Goal: Task Accomplishment & Management: Manage account settings

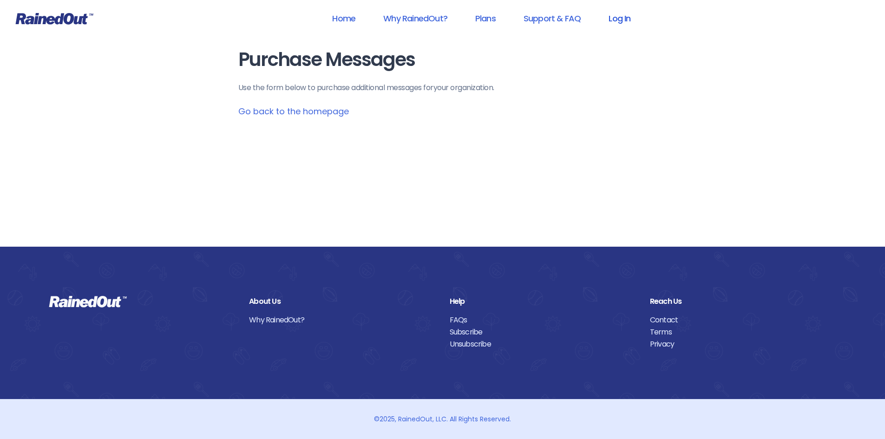
click at [622, 20] on link "Log In" at bounding box center [619, 18] width 46 height 21
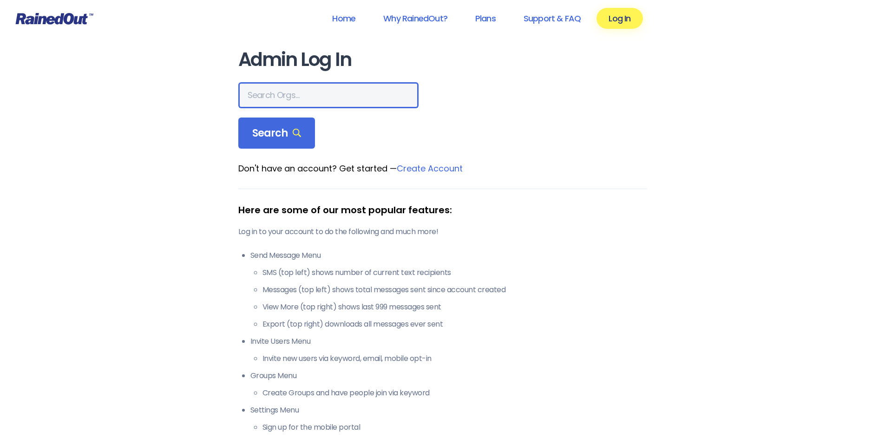
click at [312, 100] on input "text" at bounding box center [328, 95] width 180 height 26
type input "elkhart public library"
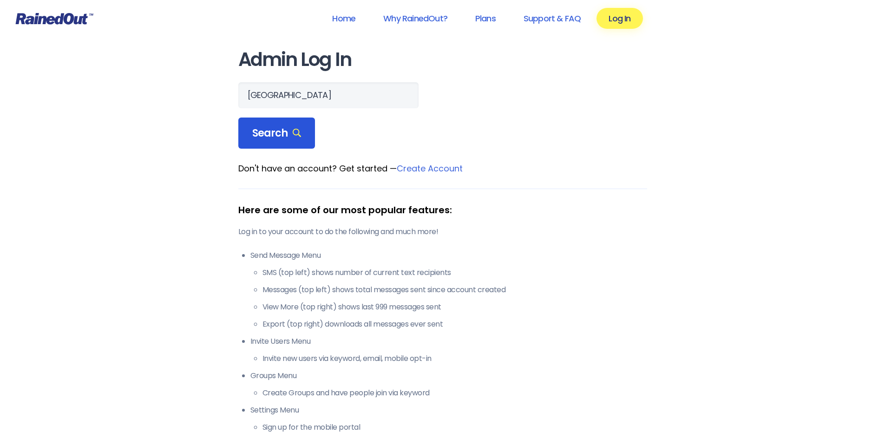
click at [280, 134] on span "Search" at bounding box center [276, 133] width 49 height 13
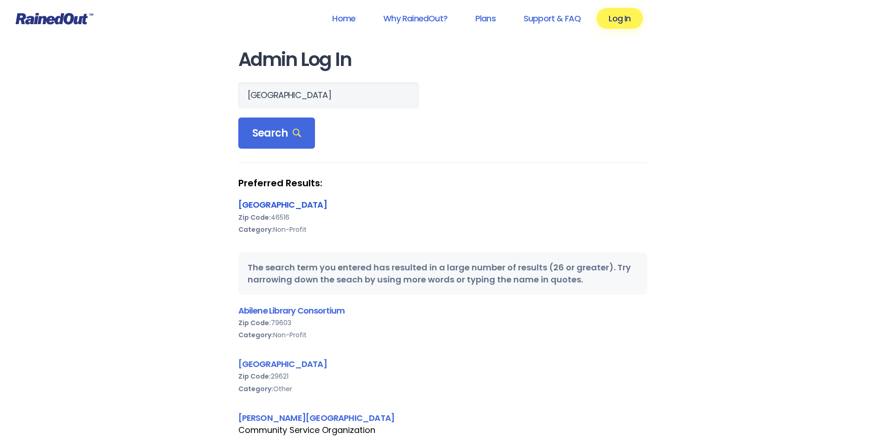
click at [294, 208] on link "Elkhart Public Library" at bounding box center [282, 205] width 89 height 12
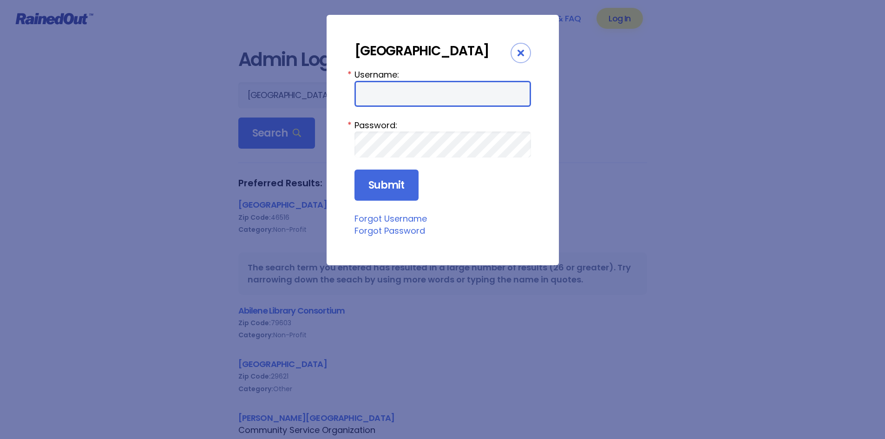
click at [421, 98] on input "Username:" at bounding box center [442, 94] width 176 height 26
type input "admin"
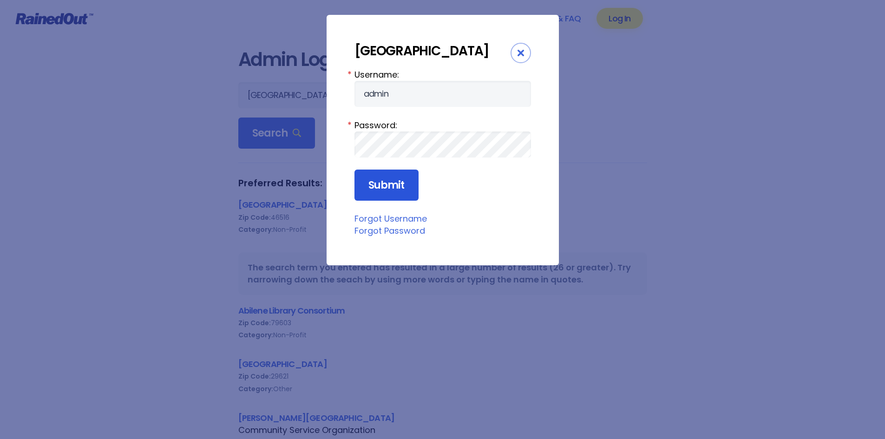
click at [398, 181] on input "Submit" at bounding box center [386, 186] width 64 height 32
